Goal: Task Accomplishment & Management: Use online tool/utility

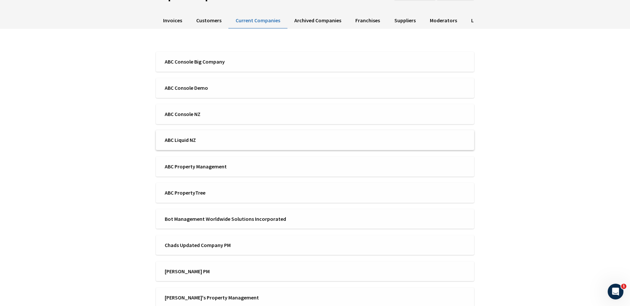
scroll to position [108, 0]
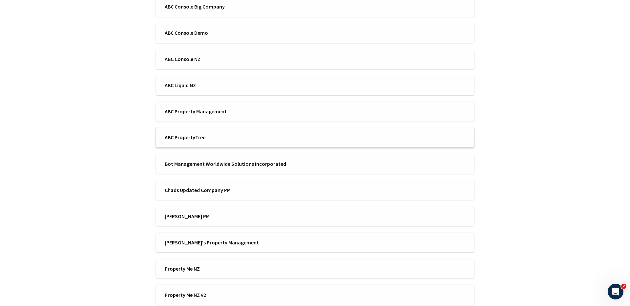
click at [212, 141] on li "ABC PropertyTree" at bounding box center [315, 138] width 318 height 20
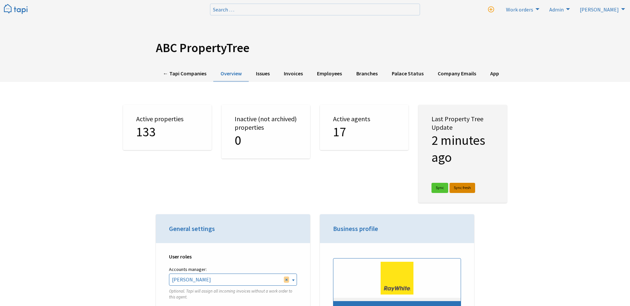
click at [469, 187] on link "Sync fresh" at bounding box center [463, 188] width 26 height 10
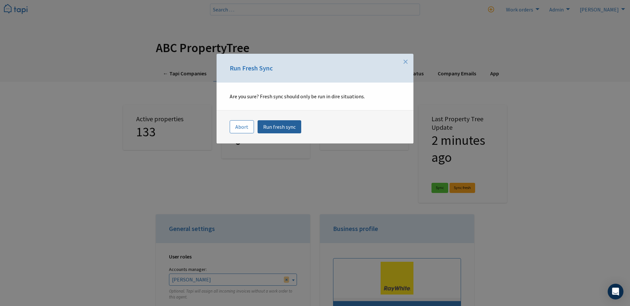
click at [276, 129] on link "Run fresh sync" at bounding box center [280, 126] width 44 height 13
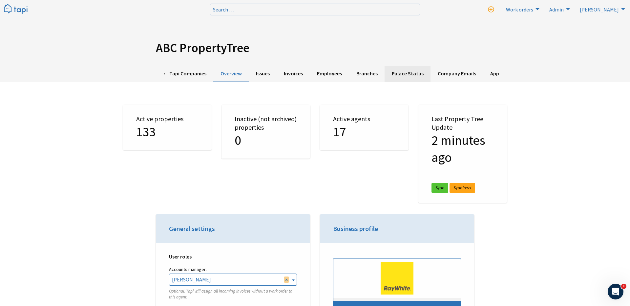
click at [405, 78] on link "Palace Status" at bounding box center [408, 74] width 46 height 16
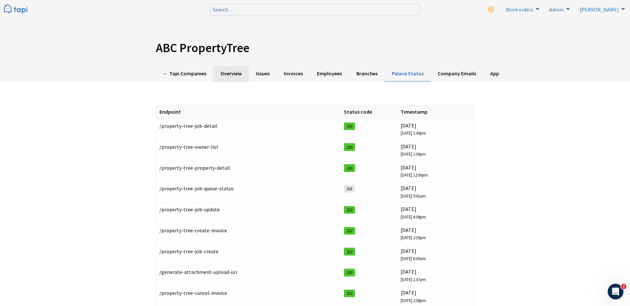
click at [227, 76] on link "Overview" at bounding box center [230, 74] width 35 height 16
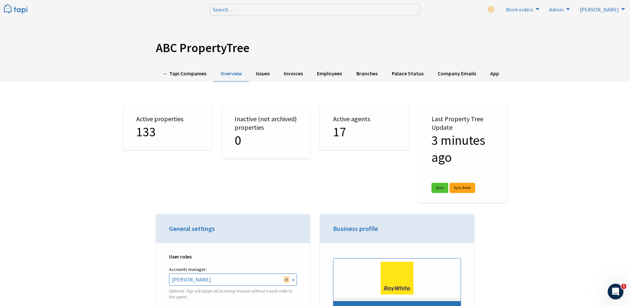
click at [403, 65] on div "ABC PropertyTree ← Tapi Companies Overview Issues Invoices Employees Branches P…" at bounding box center [315, 41] width 630 height 82
click at [400, 75] on link "Palace Status" at bounding box center [408, 74] width 46 height 16
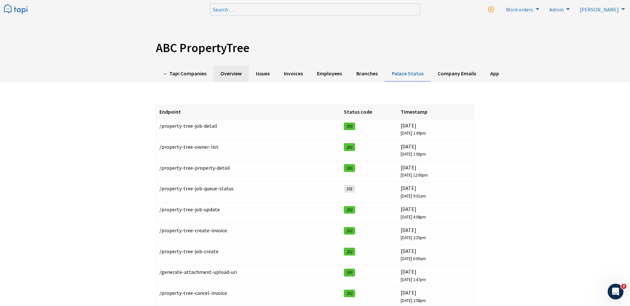
click at [231, 73] on link "Overview" at bounding box center [230, 74] width 35 height 16
